Goal: Transaction & Acquisition: Download file/media

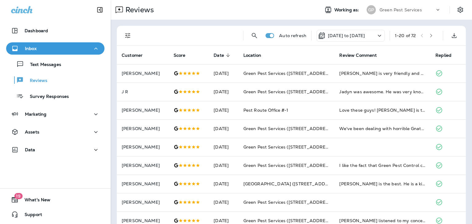
click at [377, 35] on icon at bounding box center [378, 36] width 7 height 8
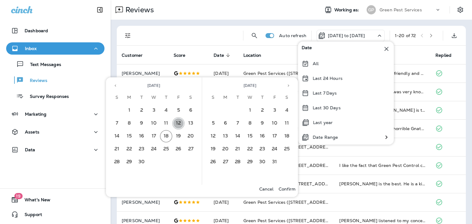
click at [179, 125] on button "12" at bounding box center [178, 123] width 12 height 12
click at [156, 138] on button "17" at bounding box center [154, 136] width 12 height 12
click at [289, 190] on p "Confirm" at bounding box center [286, 189] width 17 height 5
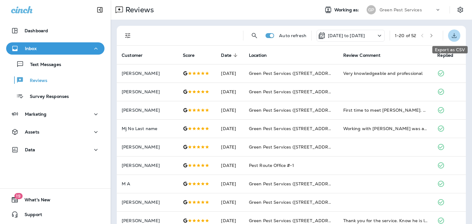
click at [450, 35] on icon "Export as CSV" at bounding box center [453, 35] width 7 height 7
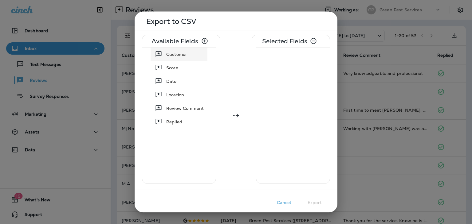
click at [160, 54] on icon at bounding box center [158, 54] width 7 height 7
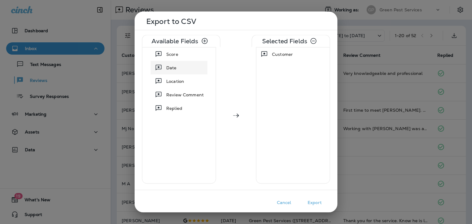
click at [159, 71] on icon at bounding box center [158, 67] width 7 height 7
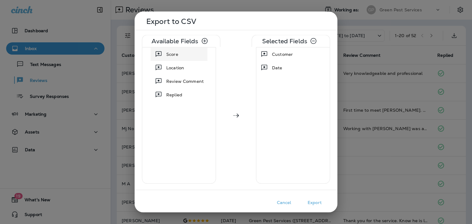
click at [160, 51] on icon at bounding box center [158, 54] width 7 height 7
click at [160, 66] on icon at bounding box center [158, 67] width 7 height 7
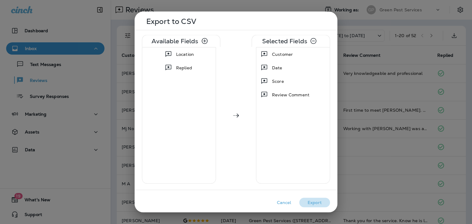
click at [310, 199] on button "Export" at bounding box center [314, 203] width 31 height 10
